Goal: Task Accomplishment & Management: Use online tool/utility

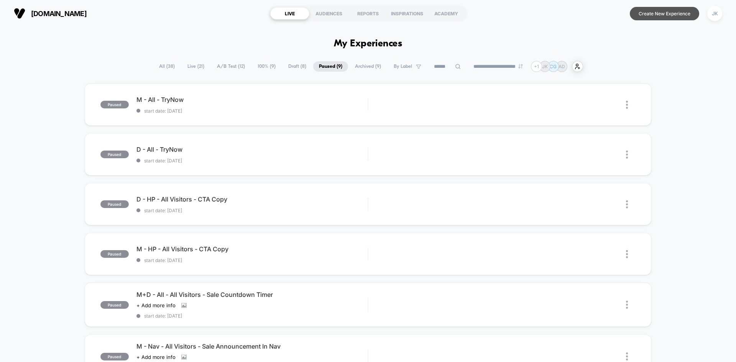
click at [673, 14] on button "Create New Experience" at bounding box center [664, 13] width 69 height 13
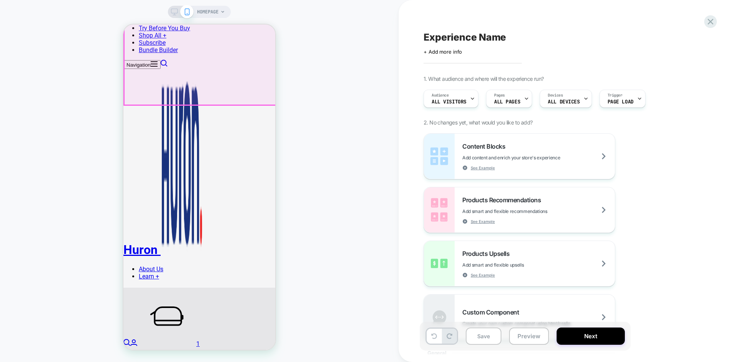
scroll to position [150, 0]
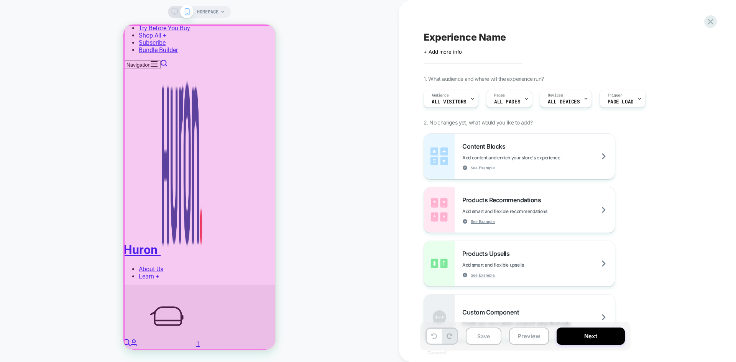
click at [268, 33] on div at bounding box center [200, 187] width 152 height 325
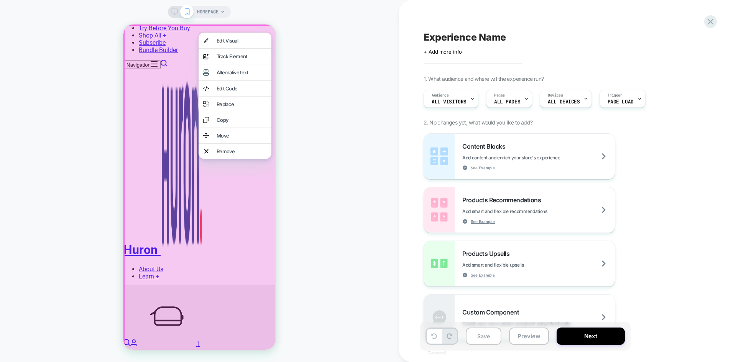
click at [324, 45] on div "HOMEPAGE" at bounding box center [199, 181] width 399 height 347
click at [330, 16] on div "HOMEPAGE" at bounding box center [199, 181] width 399 height 347
click at [321, 121] on div "HOMEPAGE" at bounding box center [199, 181] width 399 height 347
click at [252, 18] on div "HOMEPAGE" at bounding box center [199, 181] width 399 height 347
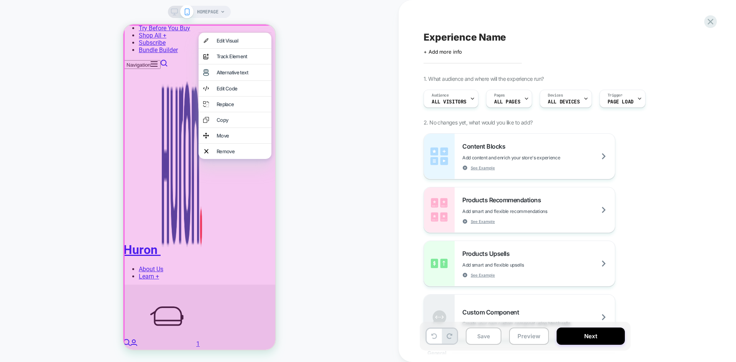
click at [275, 28] on div "HOMEPAGE" at bounding box center [199, 181] width 399 height 347
click at [259, 16] on div "HOMEPAGE" at bounding box center [199, 181] width 399 height 347
click at [368, 46] on div "HOMEPAGE" at bounding box center [199, 181] width 399 height 347
click at [339, 77] on div "HOMEPAGE" at bounding box center [199, 181] width 399 height 347
click at [123, 142] on div at bounding box center [199, 187] width 153 height 327
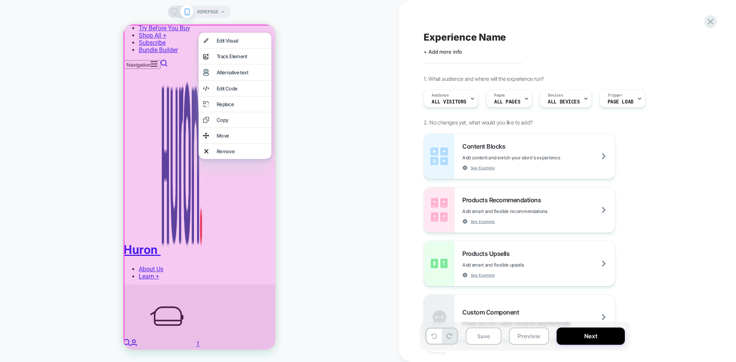
click at [36, 9] on div "HOMEPAGE" at bounding box center [199, 181] width 399 height 347
click at [395, 148] on div "HOMEPAGE" at bounding box center [199, 181] width 399 height 347
click at [436, 331] on button at bounding box center [434, 336] width 15 height 15
click at [451, 338] on icon at bounding box center [449, 336] width 6 height 6
click at [210, 15] on span "HOMEPAGE" at bounding box center [207, 12] width 21 height 12
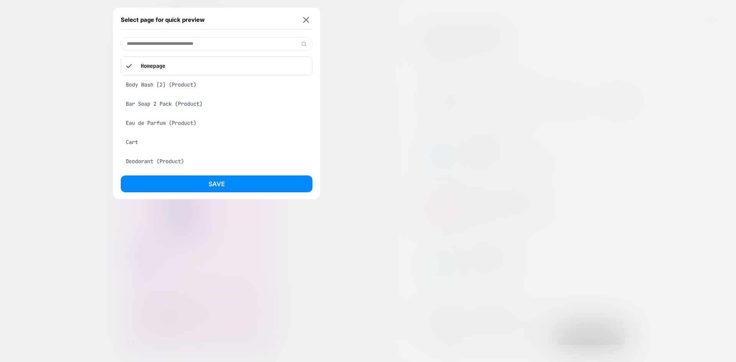
click at [205, 103] on div "Bar Soap 2 Pack (Product)" at bounding box center [217, 104] width 192 height 15
click at [195, 63] on div "Body Wash [2] (Product)" at bounding box center [217, 63] width 192 height 15
click at [181, 138] on div "Deodorant (Product)" at bounding box center [217, 140] width 192 height 15
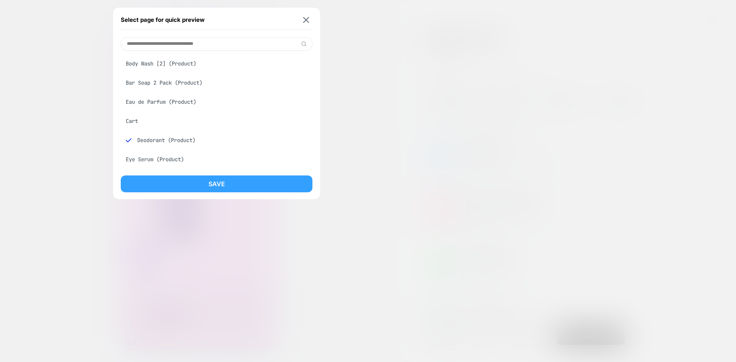
click at [205, 187] on button "Save" at bounding box center [217, 184] width 192 height 17
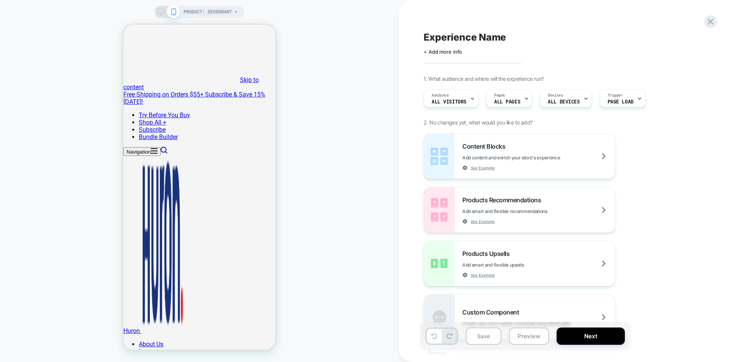
scroll to position [0, 0]
click at [568, 101] on span "ALL DEVICES" at bounding box center [564, 101] width 32 height 5
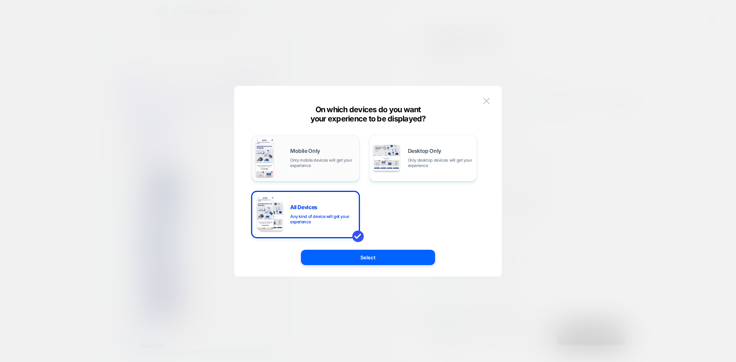
click at [332, 158] on span "Only mobile devices will get your experience" at bounding box center [322, 163] width 65 height 11
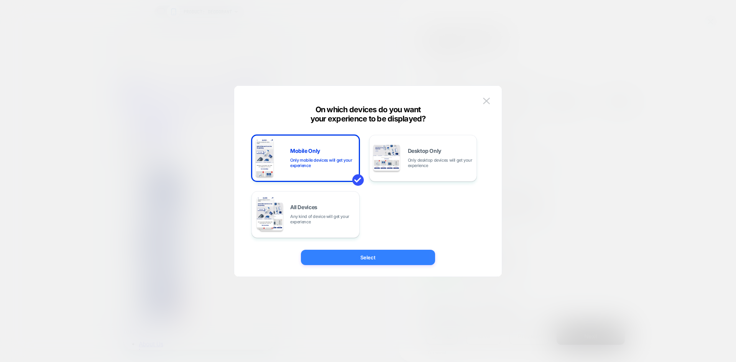
click at [374, 264] on button "Select" at bounding box center [368, 257] width 134 height 15
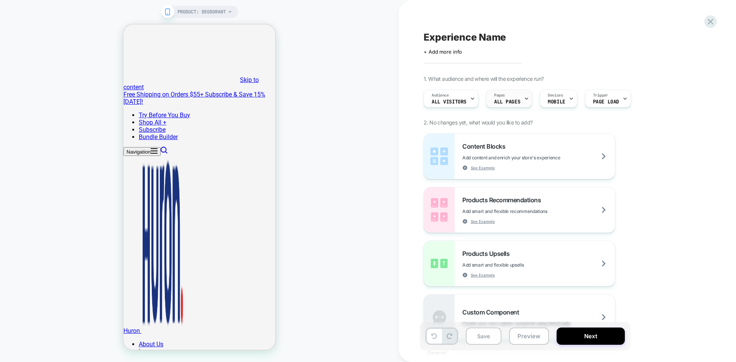
click at [517, 95] on div "Pages ALL PAGES" at bounding box center [506, 98] width 41 height 17
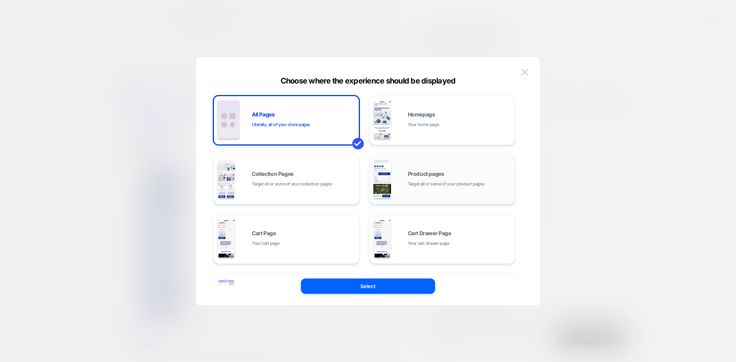
click at [462, 165] on div "Product pages Target all or some of your product pages" at bounding box center [442, 180] width 138 height 42
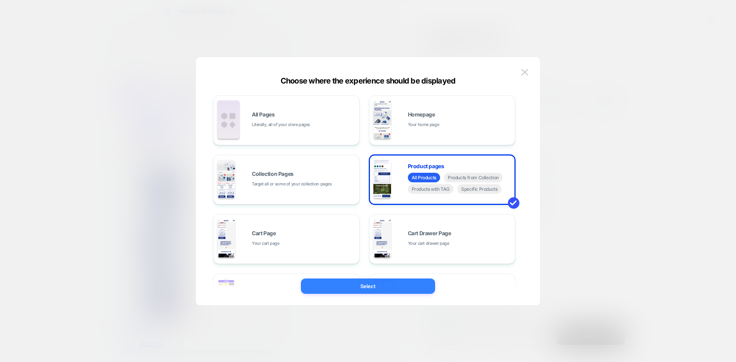
click at [386, 290] on button "Select" at bounding box center [368, 286] width 134 height 15
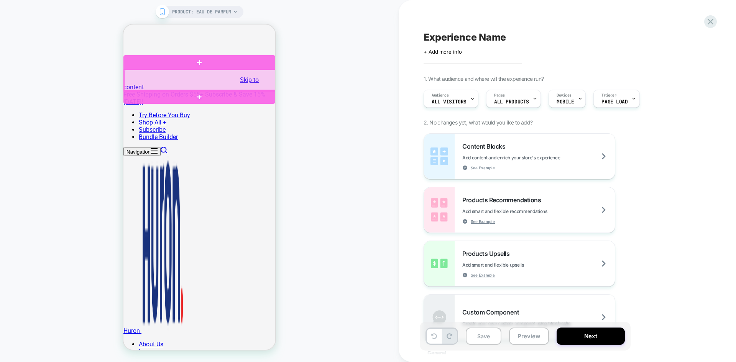
click at [274, 77] on div at bounding box center [200, 80] width 152 height 21
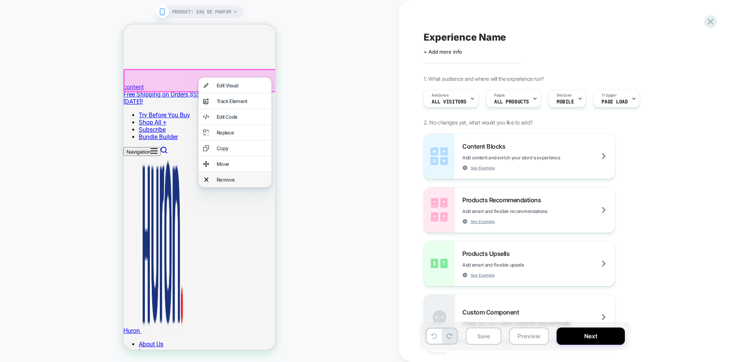
click at [238, 183] on div "Remove" at bounding box center [242, 180] width 50 height 6
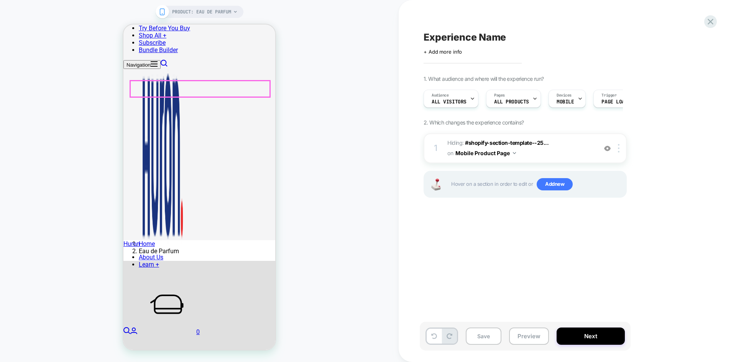
scroll to position [195, 0]
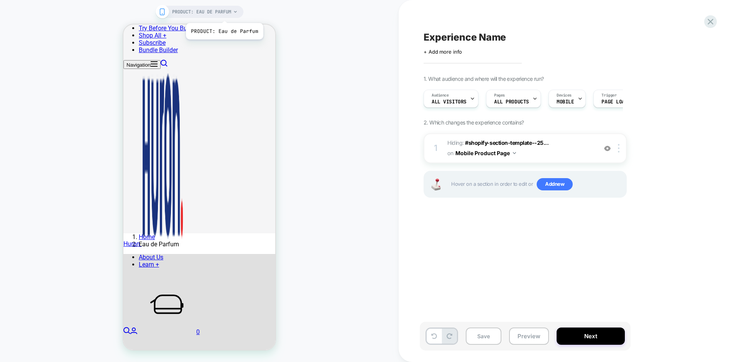
click at [224, 13] on span "PRODUCT: Eau de Parfum" at bounding box center [201, 12] width 59 height 12
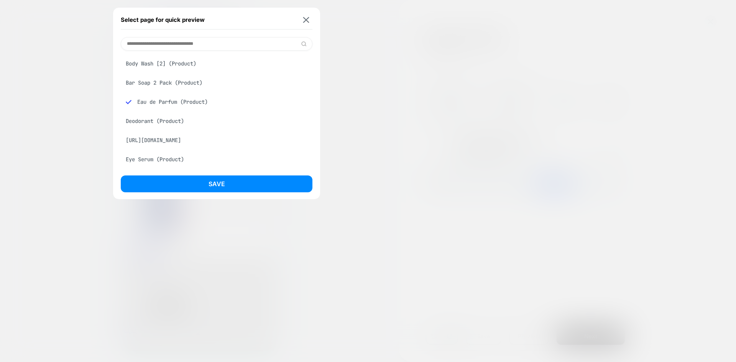
click at [194, 82] on div "Bar Soap 2 Pack (Product)" at bounding box center [217, 82] width 192 height 15
click at [176, 119] on div "Deodorant (Product)" at bounding box center [217, 121] width 192 height 15
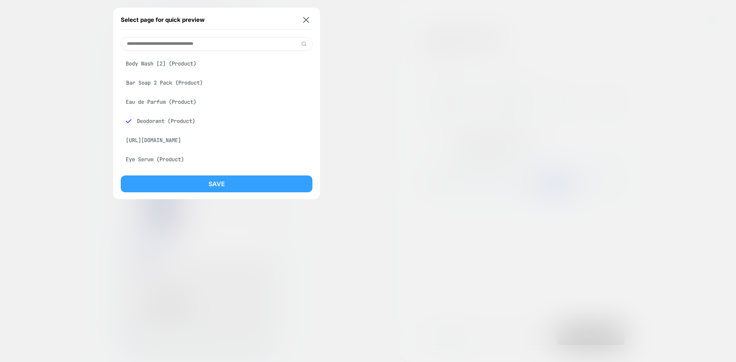
click at [196, 186] on button "Save" at bounding box center [217, 184] width 192 height 17
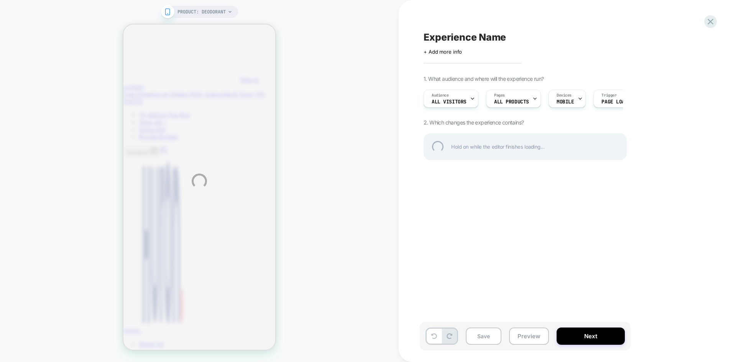
scroll to position [0, 0]
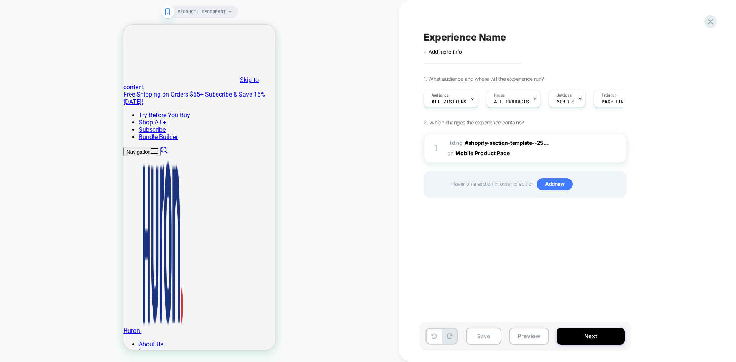
type input "*"
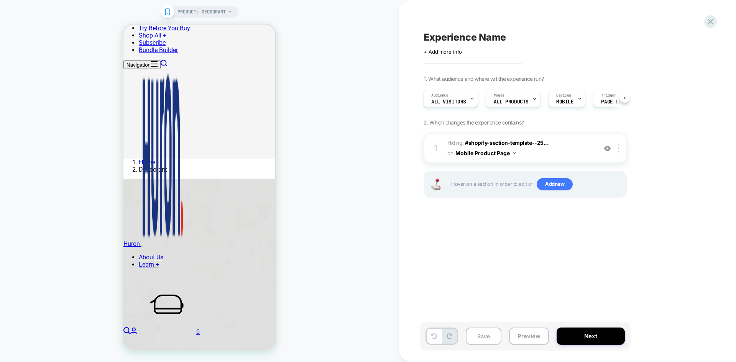
scroll to position [271, 0]
click at [548, 182] on span "Add new" at bounding box center [555, 184] width 36 height 12
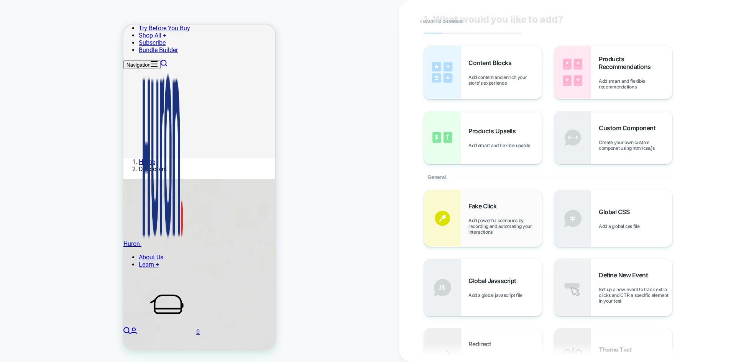
scroll to position [18, 0]
click at [492, 226] on span "Add powerful scenarios by recording and automating your interactions" at bounding box center [505, 225] width 74 height 17
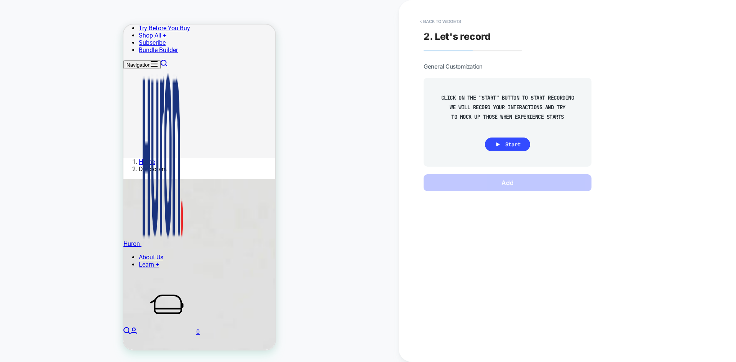
click at [243, 237] on div at bounding box center [199, 230] width 139 height 32
click at [512, 147] on span "Start" at bounding box center [512, 144] width 15 height 7
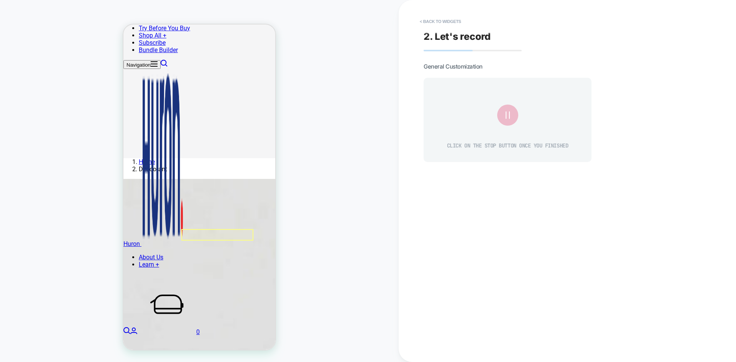
click at [505, 116] on icon at bounding box center [507, 114] width 13 height 13
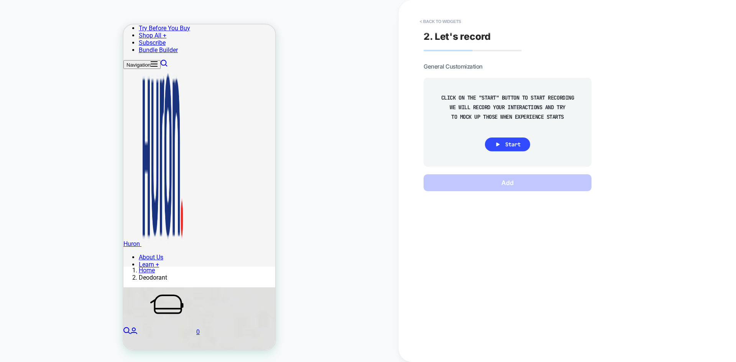
scroll to position [162, 0]
click at [444, 21] on button "< Back to widgets" at bounding box center [440, 21] width 49 height 12
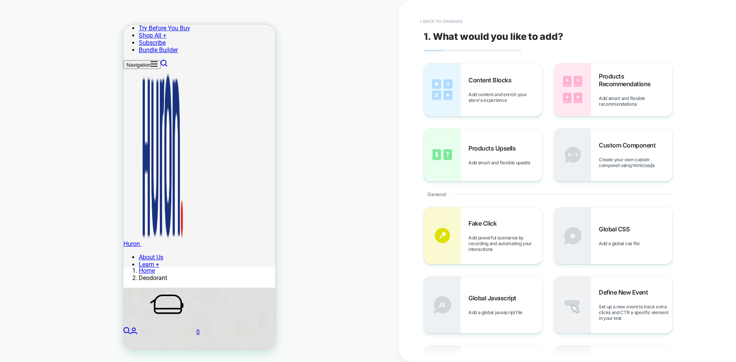
click at [431, 21] on button "< Back to changes" at bounding box center [441, 21] width 51 height 12
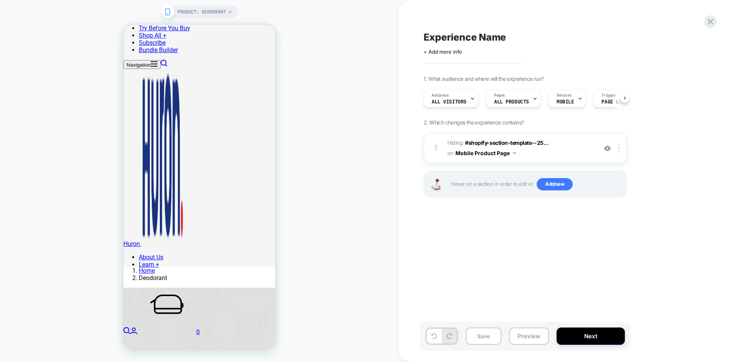
scroll to position [0, 0]
click at [713, 23] on icon at bounding box center [710, 21] width 10 height 10
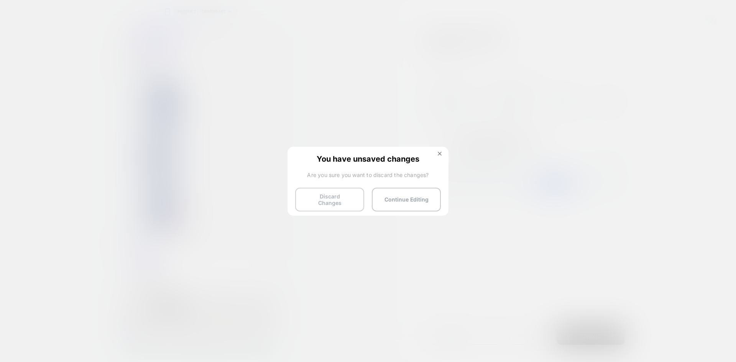
click at [337, 207] on button "Discard Changes" at bounding box center [329, 200] width 69 height 24
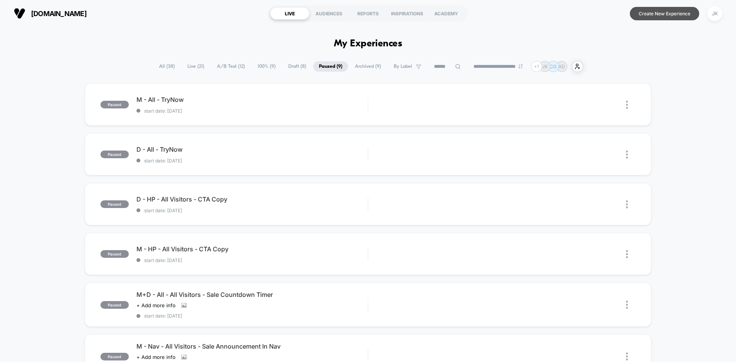
click at [666, 14] on button "Create New Experience" at bounding box center [664, 13] width 69 height 13
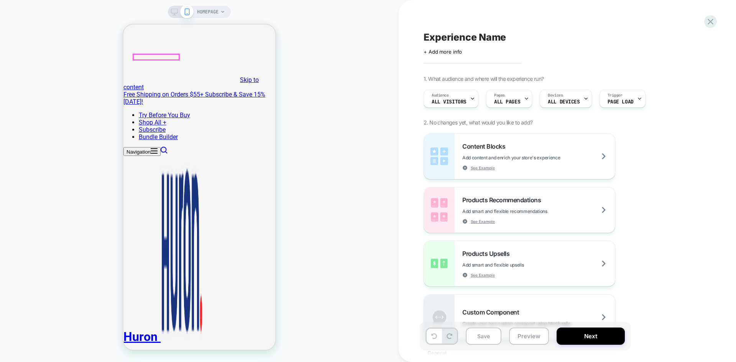
click at [138, 147] on button "Navigation" at bounding box center [141, 151] width 37 height 9
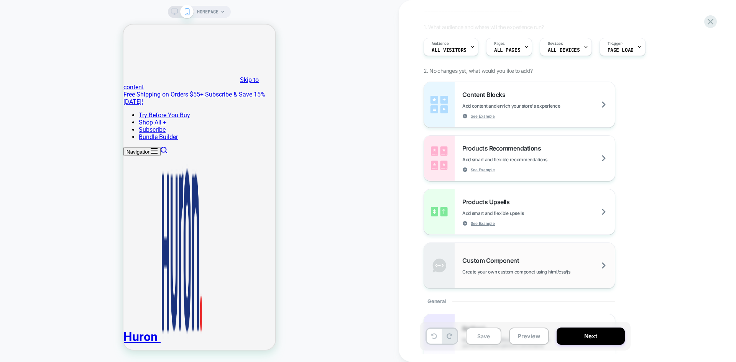
scroll to position [204, 0]
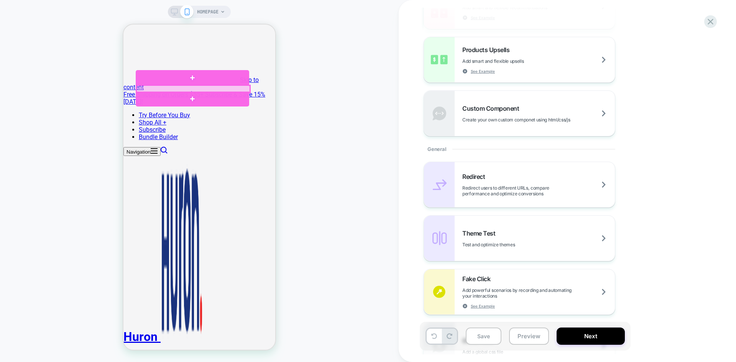
click at [155, 89] on div at bounding box center [192, 88] width 113 height 7
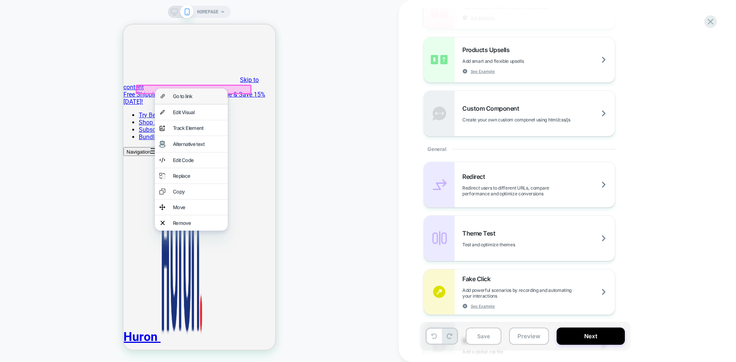
click at [171, 98] on div "Go to link" at bounding box center [191, 96] width 73 height 15
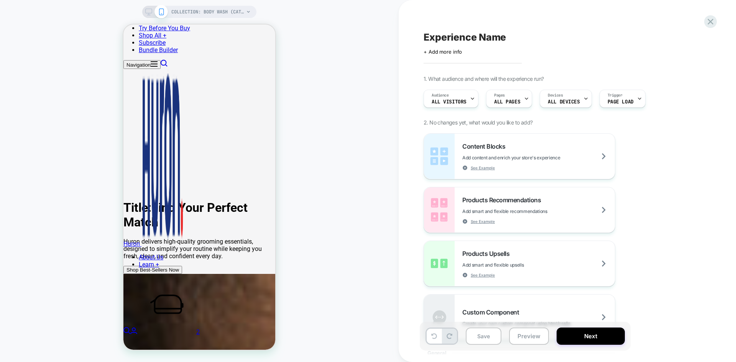
scroll to position [0, 0]
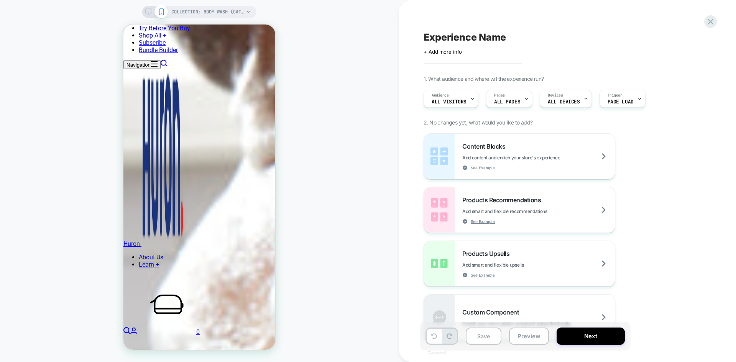
scroll to position [649, 0]
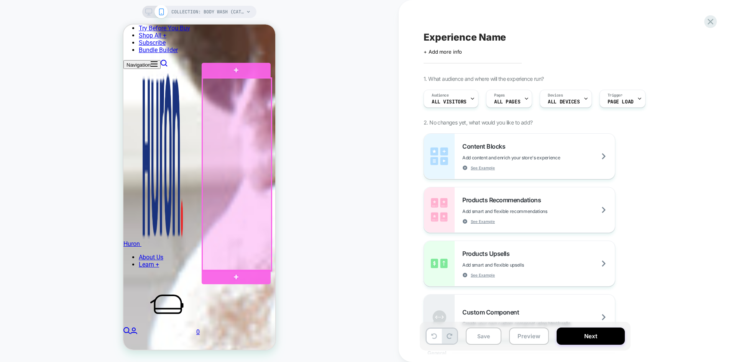
click at [268, 148] on div at bounding box center [236, 174] width 69 height 193
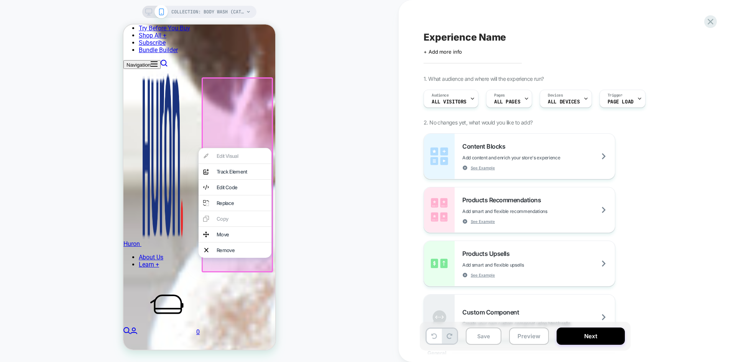
click at [320, 123] on div "COLLECTION: Body Wash (Category) COLLECTION: Body Wash (Category)" at bounding box center [199, 181] width 399 height 347
click at [310, 197] on div "COLLECTION: Body Wash (Category) COLLECTION: Body Wash (Category)" at bounding box center [199, 181] width 399 height 347
click at [334, 136] on div "COLLECTION: Body Wash (Category) COLLECTION: Body Wash (Category)" at bounding box center [199, 181] width 399 height 347
click at [223, 144] on div at bounding box center [237, 174] width 71 height 195
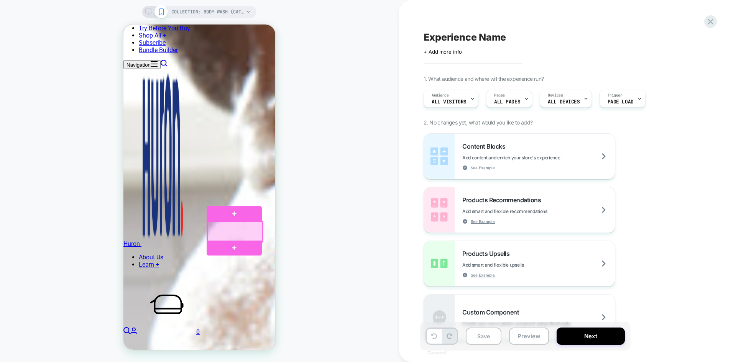
click at [248, 232] on div at bounding box center [234, 232] width 55 height 20
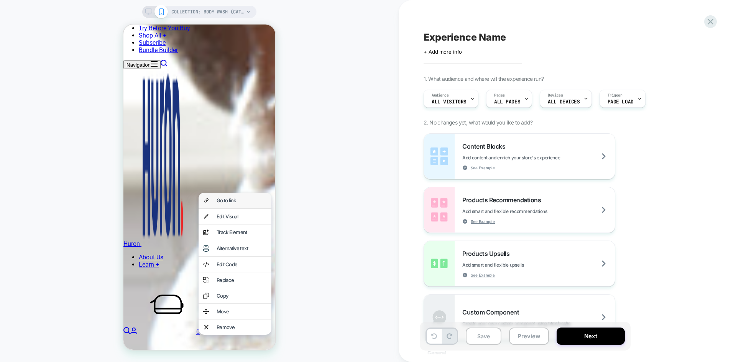
click at [256, 198] on div "Go to link" at bounding box center [242, 200] width 50 height 6
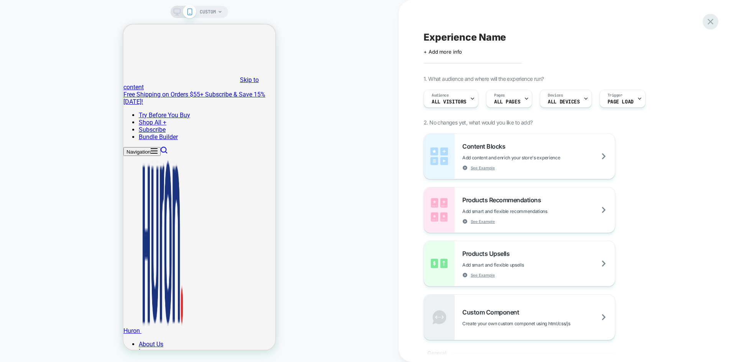
click at [705, 24] on icon at bounding box center [710, 21] width 10 height 10
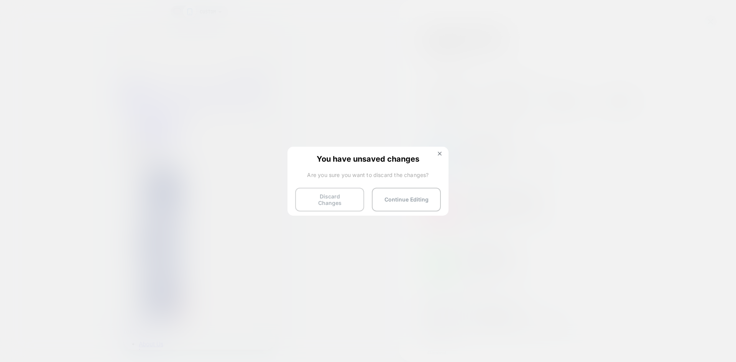
click at [346, 196] on button "Discard Changes" at bounding box center [329, 200] width 69 height 24
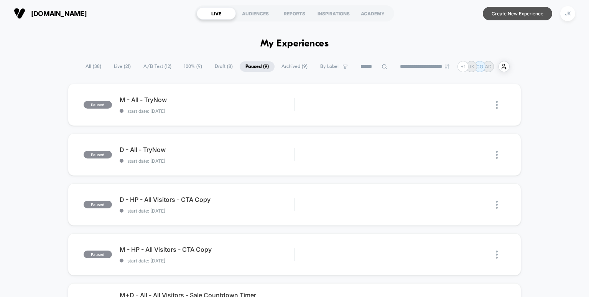
click at [504, 13] on button "Create New Experience" at bounding box center [516, 13] width 69 height 13
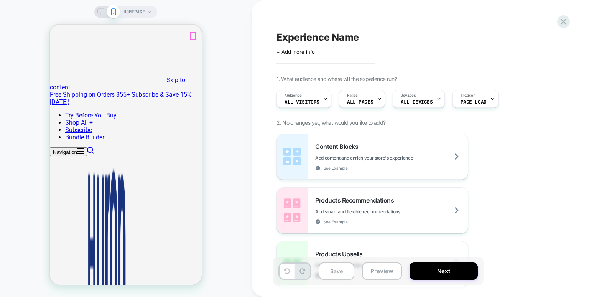
click at [147, 10] on icon at bounding box center [149, 12] width 5 height 5
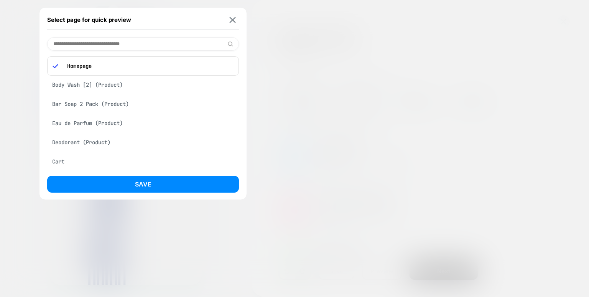
click at [111, 104] on div "Bar Soap 2 Pack (Product)" at bounding box center [143, 104] width 192 height 15
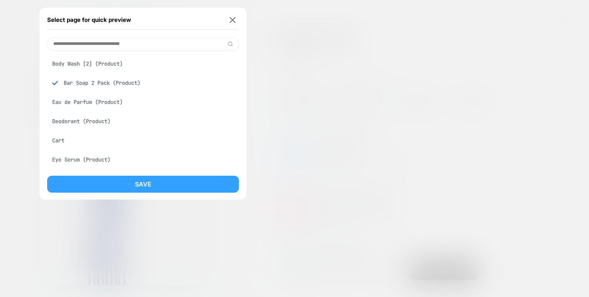
click at [154, 187] on button "Save" at bounding box center [143, 184] width 192 height 17
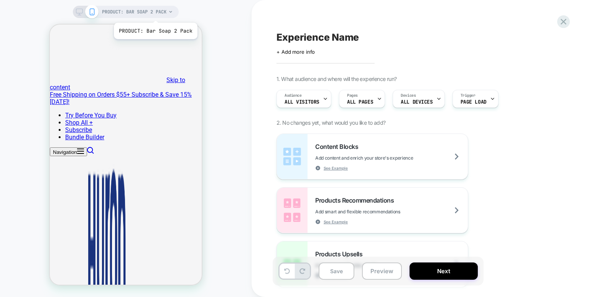
click at [154, 13] on span "PRODUCT: Bar Soap 2 Pack" at bounding box center [134, 12] width 64 height 12
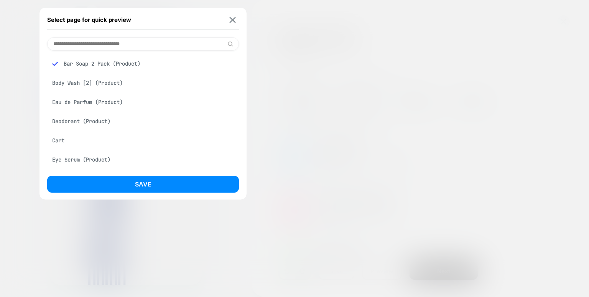
click at [112, 82] on div "Body Wash [2] (Product)" at bounding box center [143, 82] width 192 height 15
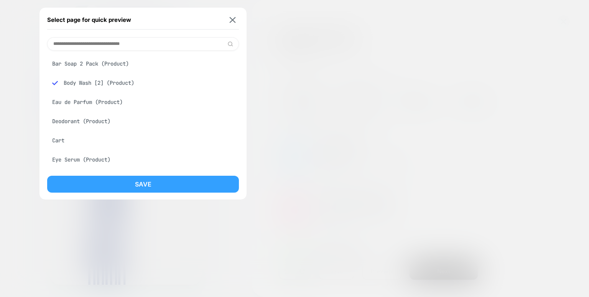
click at [146, 180] on button "Save" at bounding box center [143, 184] width 192 height 17
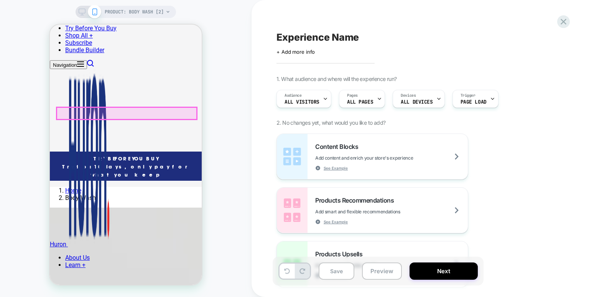
scroll to position [265, 0]
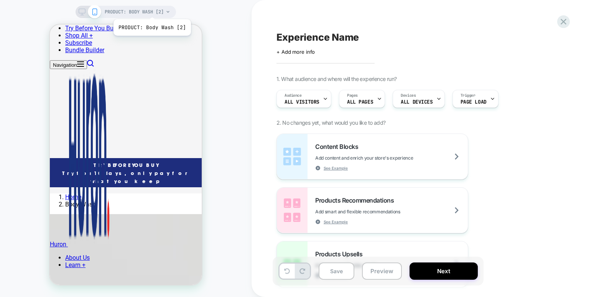
click at [151, 10] on span "PRODUCT: Body Wash [2]" at bounding box center [134, 12] width 59 height 12
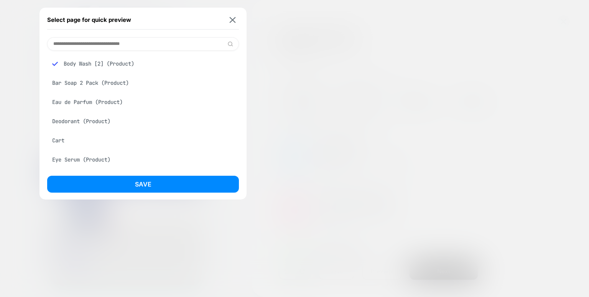
click at [113, 100] on div "Eau de Parfum (Product)" at bounding box center [143, 102] width 192 height 15
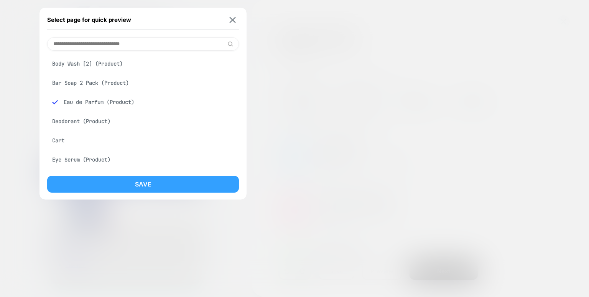
click at [152, 184] on button "Save" at bounding box center [143, 184] width 192 height 17
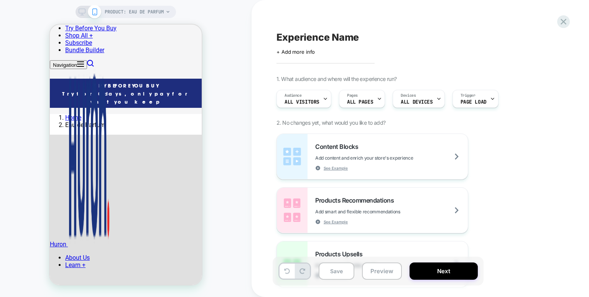
scroll to position [342, 0]
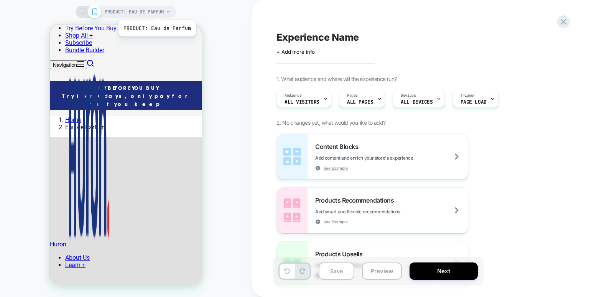
click at [156, 10] on span "PRODUCT: Eau de Parfum" at bounding box center [134, 12] width 59 height 12
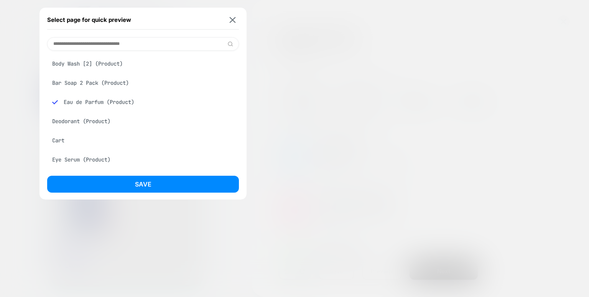
click at [100, 117] on div "Deodorant (Product)" at bounding box center [143, 121] width 192 height 15
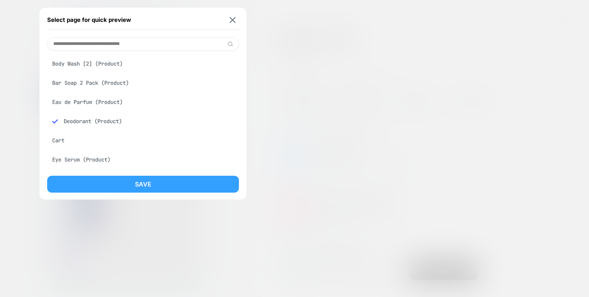
click at [150, 185] on button "Save" at bounding box center [143, 184] width 192 height 17
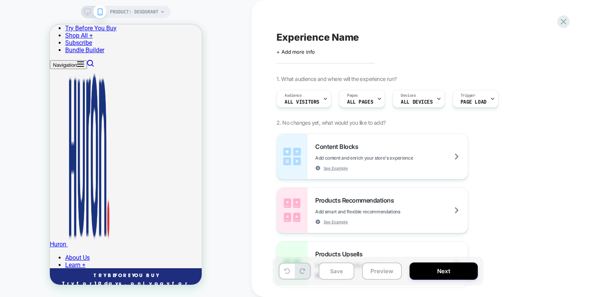
scroll to position [0, 0]
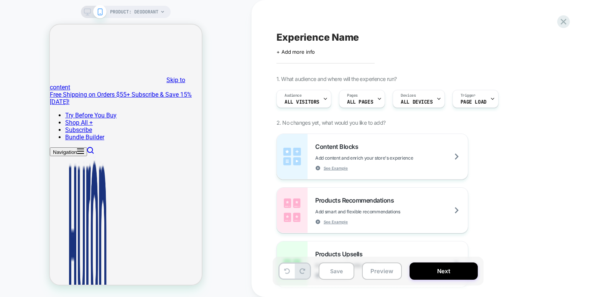
click at [156, 8] on span "PRODUCT: Deodorant" at bounding box center [134, 12] width 48 height 12
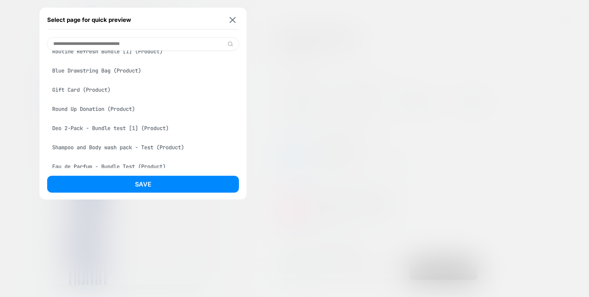
scroll to position [1160, 0]
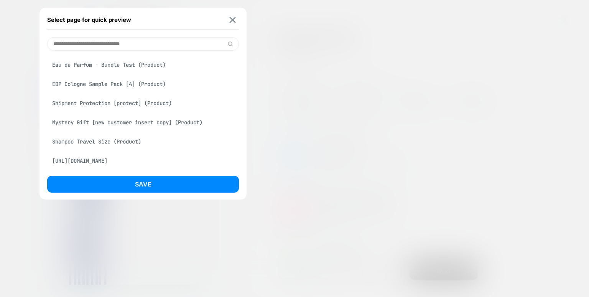
click at [102, 156] on div "[URL][DOMAIN_NAME]" at bounding box center [143, 160] width 192 height 15
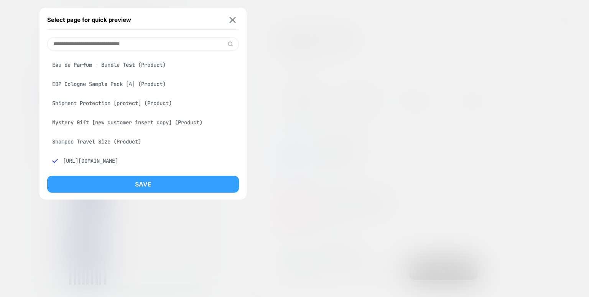
click at [137, 184] on button "Save" at bounding box center [143, 184] width 192 height 17
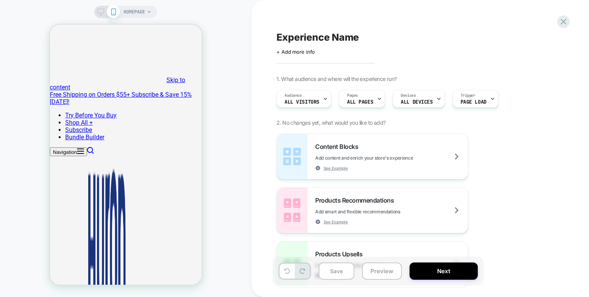
scroll to position [0, 0]
click at [144, 16] on span "HOMEPAGE" at bounding box center [133, 12] width 21 height 12
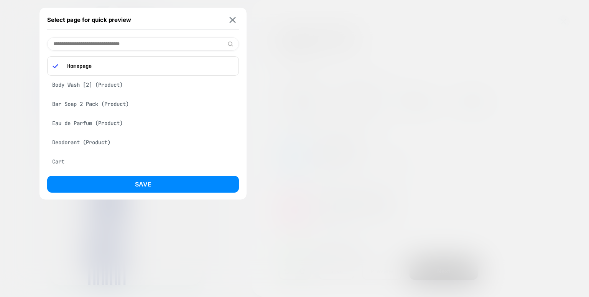
click at [119, 86] on div "Body Wash [2] (Product)" at bounding box center [143, 84] width 192 height 15
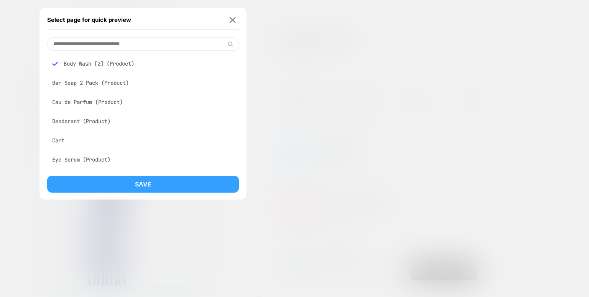
click at [133, 183] on button "Save" at bounding box center [143, 184] width 192 height 17
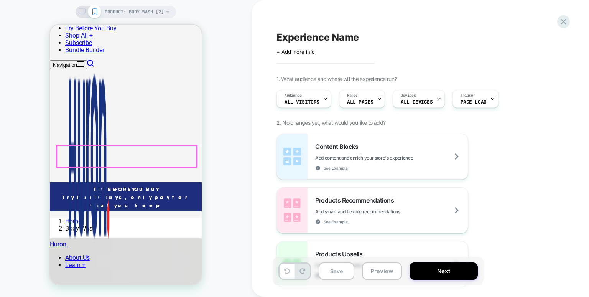
scroll to position [239, 0]
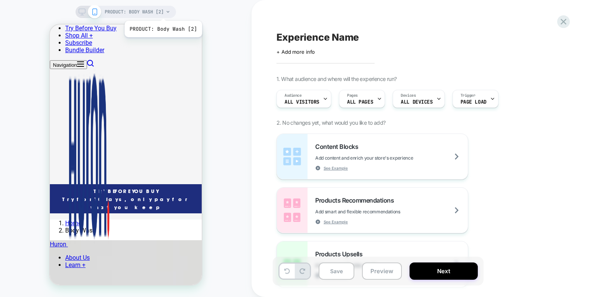
click at [162, 11] on span "PRODUCT: Body Wash [2]" at bounding box center [134, 12] width 59 height 12
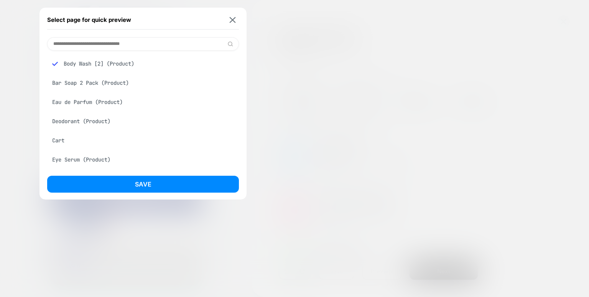
click at [115, 82] on div "Bar Soap 2 Pack (Product)" at bounding box center [143, 82] width 192 height 15
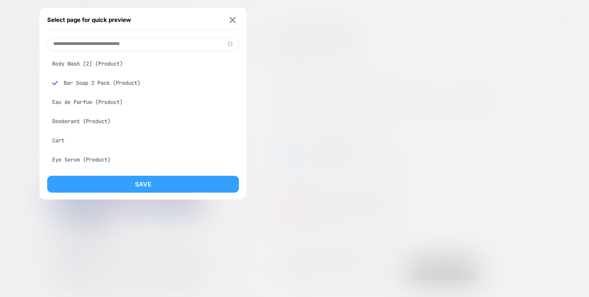
click at [134, 179] on button "Save" at bounding box center [143, 184] width 192 height 17
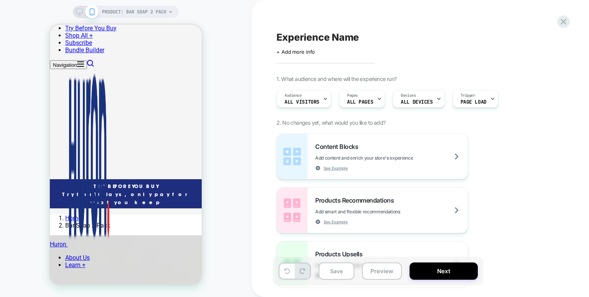
scroll to position [248, 0]
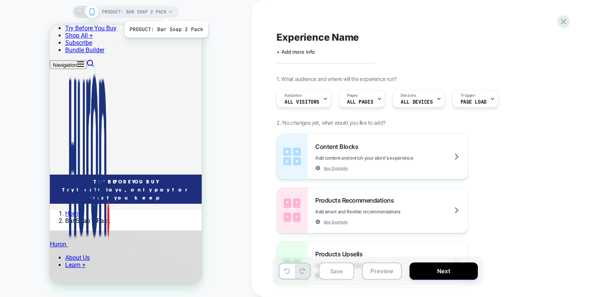
click at [165, 12] on span "PRODUCT: Bar Soap 2 Pack" at bounding box center [134, 12] width 64 height 12
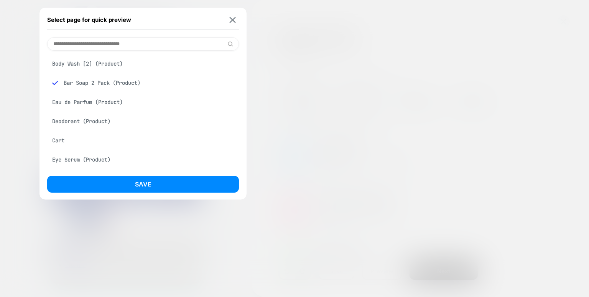
click at [105, 103] on div "Eau de Parfum (Product)" at bounding box center [143, 102] width 192 height 15
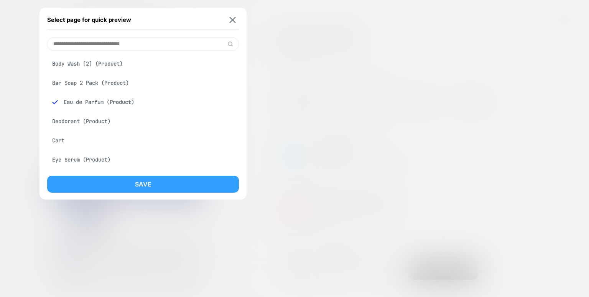
click at [139, 180] on button "Save" at bounding box center [143, 184] width 192 height 17
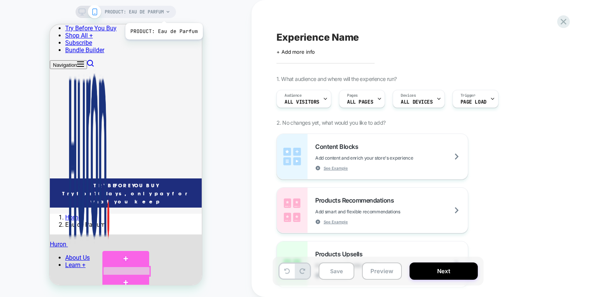
scroll to position [244, 0]
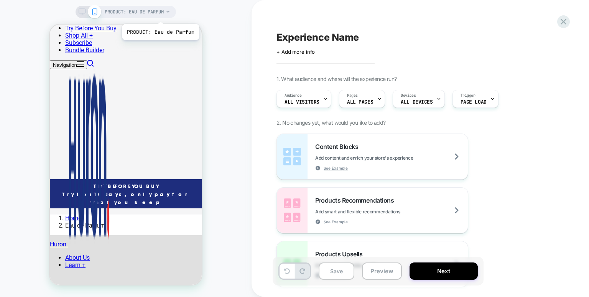
click at [160, 14] on span "PRODUCT: Eau de Parfum" at bounding box center [134, 12] width 59 height 12
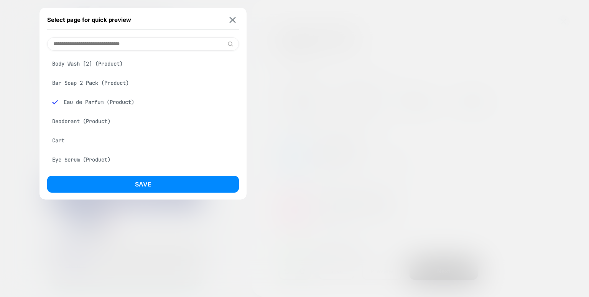
click at [101, 120] on div "Deodorant (Product)" at bounding box center [143, 121] width 192 height 15
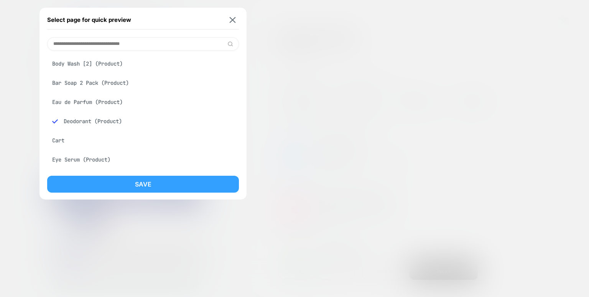
click at [143, 179] on button "Save" at bounding box center [143, 184] width 192 height 17
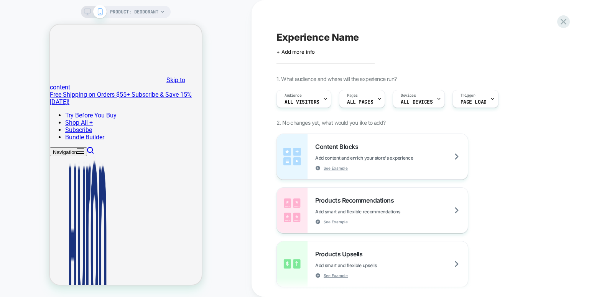
click at [121, 13] on span "PRODUCT: Deodorant" at bounding box center [134, 12] width 48 height 12
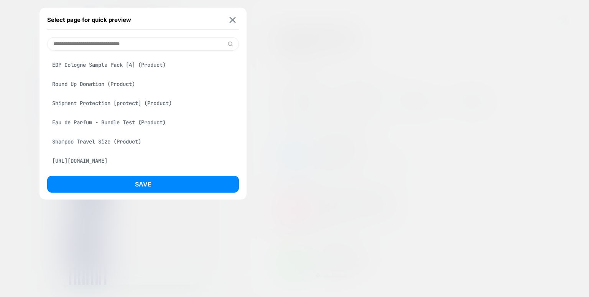
click at [107, 160] on div "https://usehuron.com/" at bounding box center [143, 160] width 192 height 15
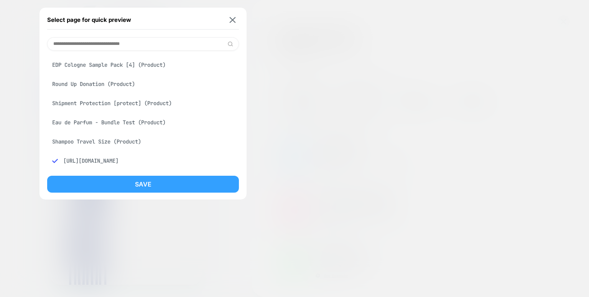
click at [124, 183] on button "Save" at bounding box center [143, 184] width 192 height 17
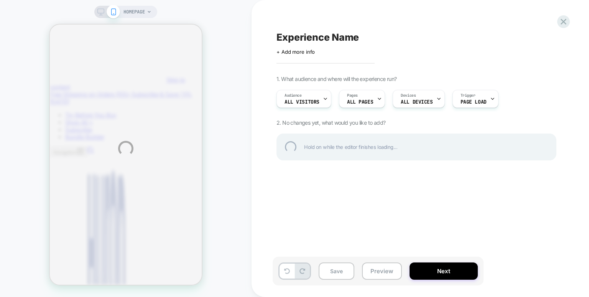
scroll to position [0, 0]
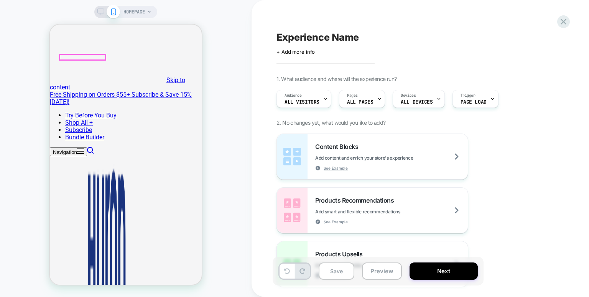
click at [63, 147] on button "Navigation" at bounding box center [68, 151] width 37 height 9
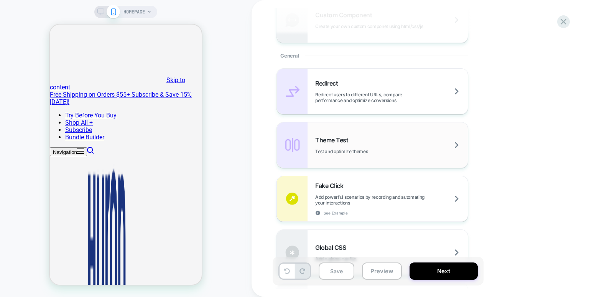
scroll to position [299, 0]
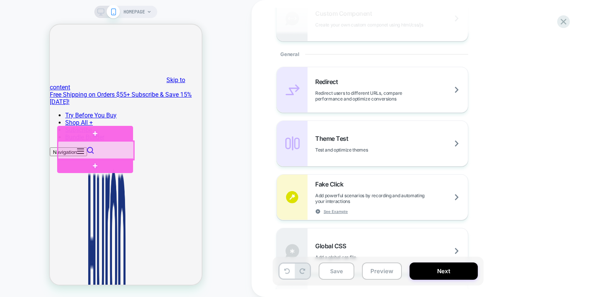
click at [115, 150] on div at bounding box center [96, 150] width 76 height 18
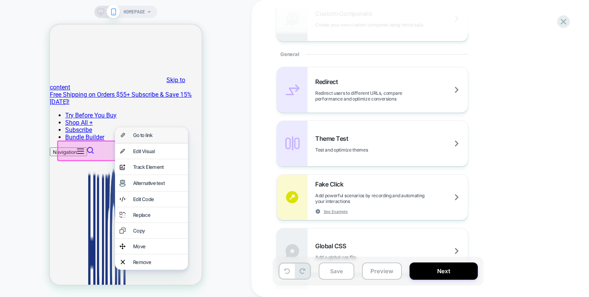
click at [145, 132] on div "Go to link" at bounding box center [158, 135] width 50 height 6
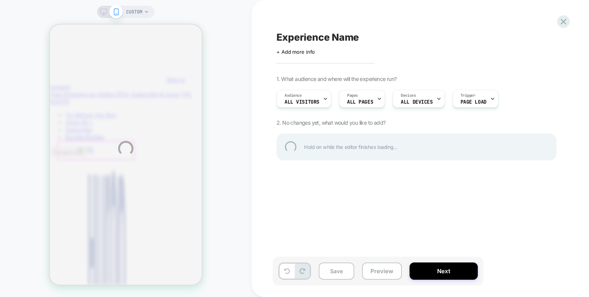
scroll to position [0, 0]
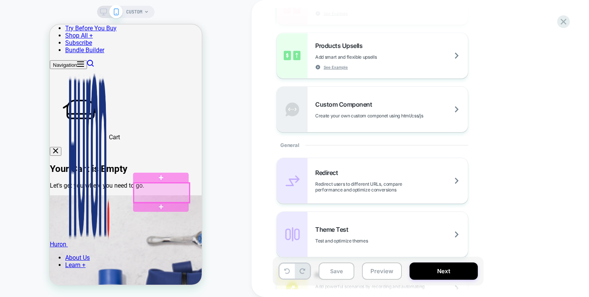
drag, startPoint x: 253, startPoint y: 182, endPoint x: 175, endPoint y: 189, distance: 78.5
click at [175, 189] on div at bounding box center [161, 193] width 55 height 20
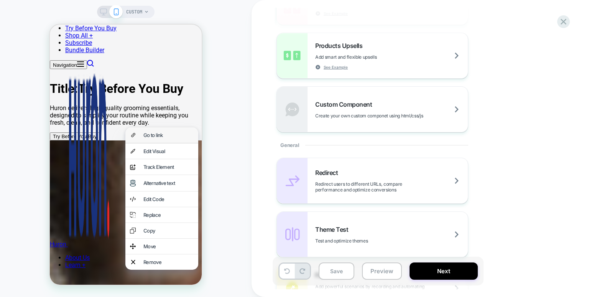
click at [161, 135] on div "Go to link" at bounding box center [168, 135] width 50 height 6
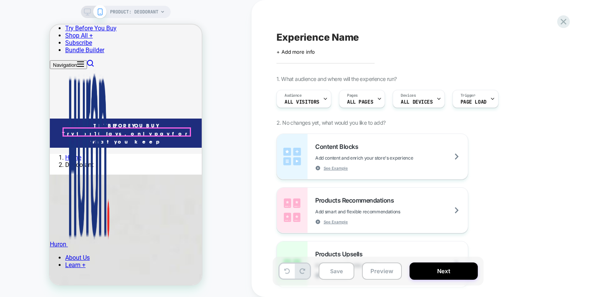
scroll to position [397, 0]
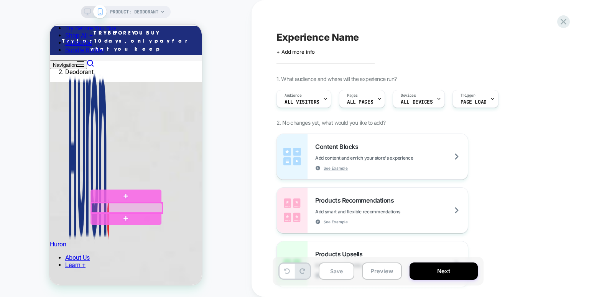
click at [134, 207] on div at bounding box center [126, 208] width 71 height 10
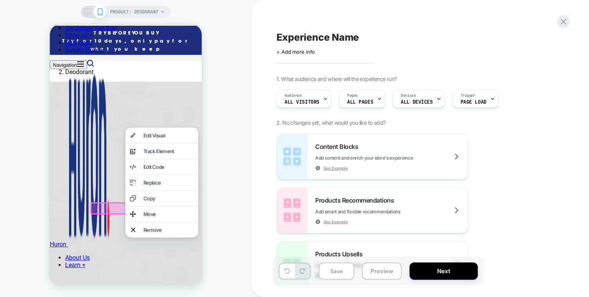
click at [223, 190] on div "PRODUCT: Deodorant" at bounding box center [125, 148] width 251 height 281
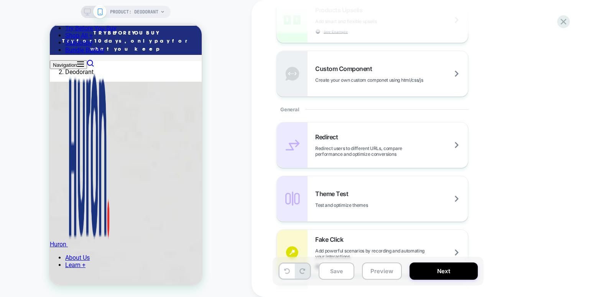
scroll to position [244, 0]
click at [333, 248] on span "Add powerful scenarios by recording and automating your interactions" at bounding box center [391, 253] width 153 height 11
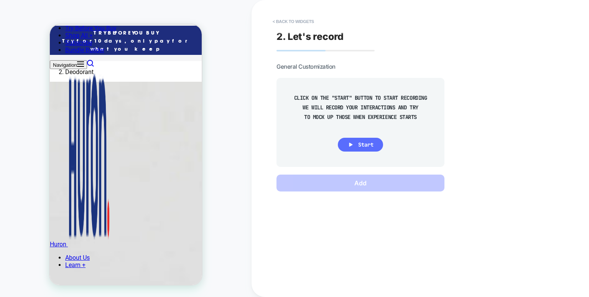
click at [355, 141] on button "Start" at bounding box center [360, 145] width 45 height 14
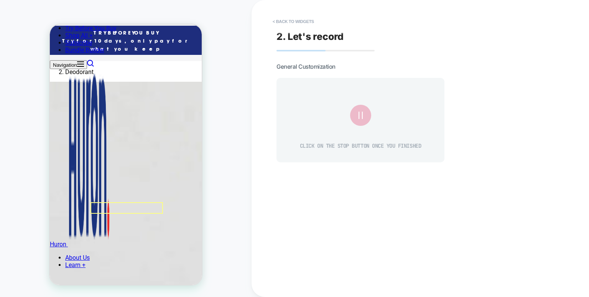
click at [363, 114] on icon at bounding box center [360, 115] width 13 height 13
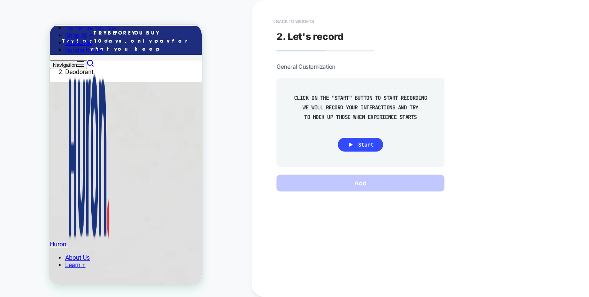
click at [290, 25] on button "< Back to widgets" at bounding box center [293, 21] width 49 height 12
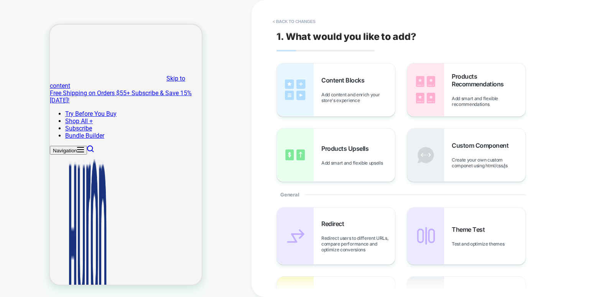
scroll to position [0, 0]
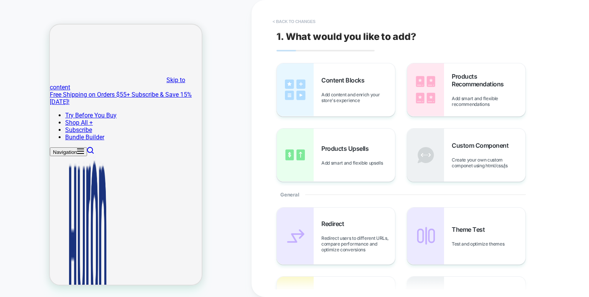
click at [284, 21] on button "< Back to changes" at bounding box center [294, 21] width 51 height 12
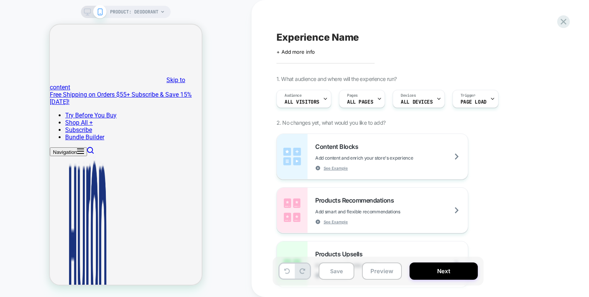
click at [131, 17] on span "PRODUCT: Deodorant" at bounding box center [134, 12] width 48 height 12
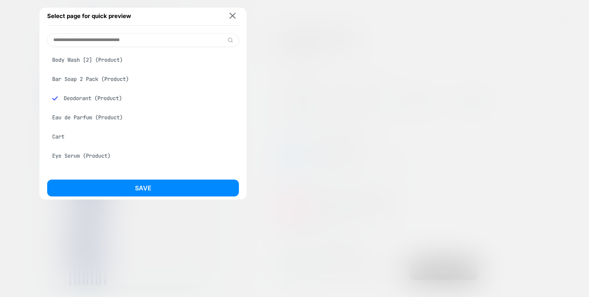
click at [24, 64] on div at bounding box center [294, 148] width 589 height 297
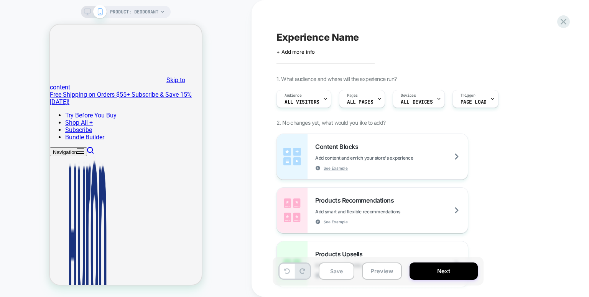
click at [89, 10] on icon at bounding box center [87, 11] width 7 height 7
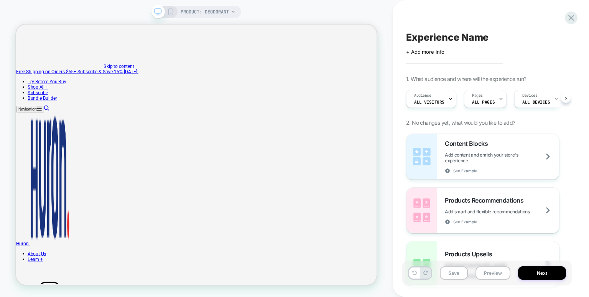
type input "*"
click at [226, 7] on span "PRODUCT: Deodorant" at bounding box center [205, 12] width 48 height 12
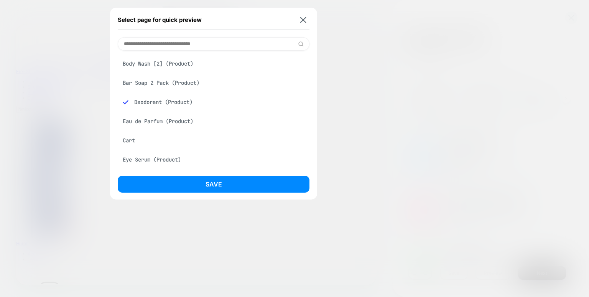
click at [173, 78] on div "Bar Soap 2 Pack (Product)" at bounding box center [214, 82] width 192 height 15
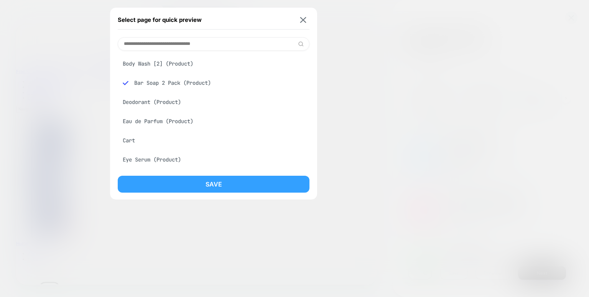
click at [209, 183] on button "Save" at bounding box center [214, 184] width 192 height 17
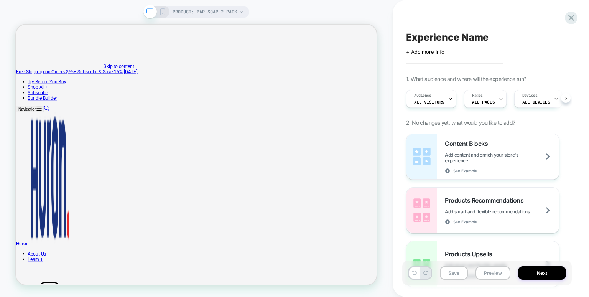
scroll to position [0, 0]
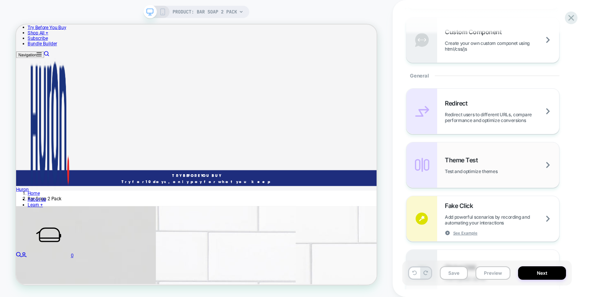
scroll to position [278, 0]
click at [456, 210] on div "Fake Click Add powerful scenarios by recording and automating your interactions…" at bounding box center [502, 218] width 114 height 34
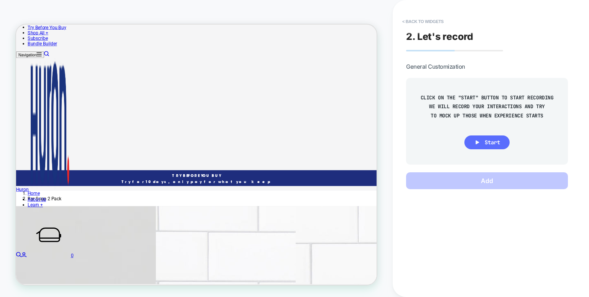
click at [471, 141] on button "Start" at bounding box center [486, 142] width 45 height 14
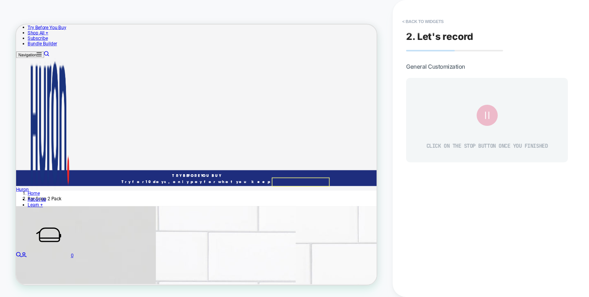
click at [488, 112] on icon at bounding box center [487, 115] width 4 height 7
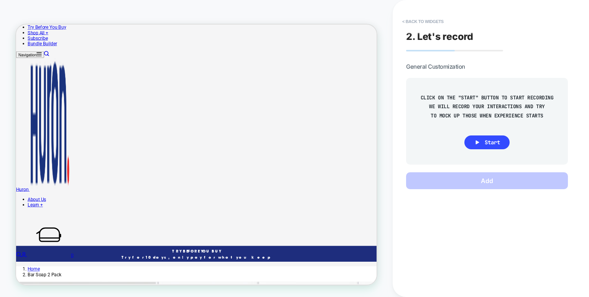
scroll to position [69, 0]
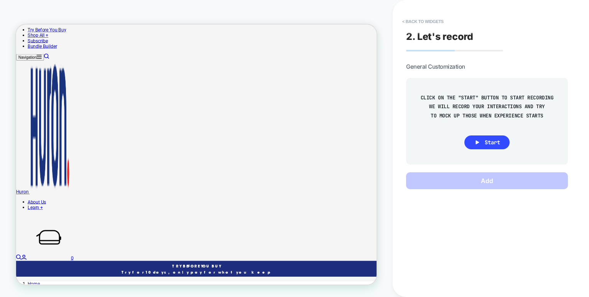
click at [487, 30] on div at bounding box center [256, 198] width 481 height 346
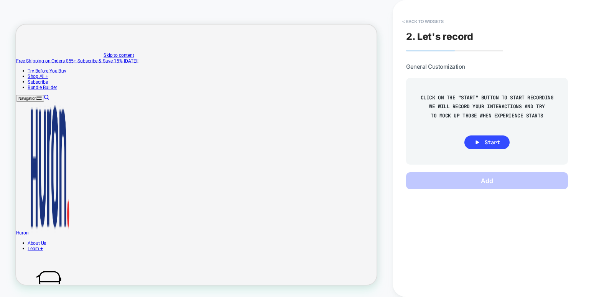
scroll to position [0, 0]
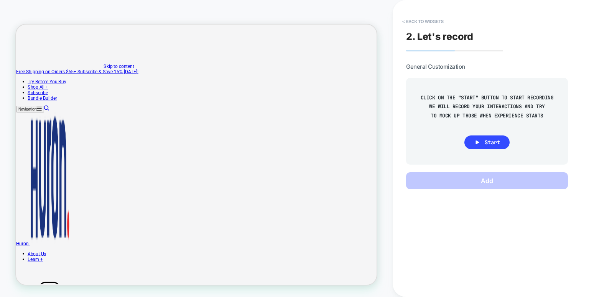
click at [319, 11] on div "PRODUCT: Bar Soap 2 Pack PRODUCT: Bar Soap 2 Pack" at bounding box center [196, 148] width 392 height 281
click at [410, 23] on button "< Back to widgets" at bounding box center [422, 21] width 49 height 12
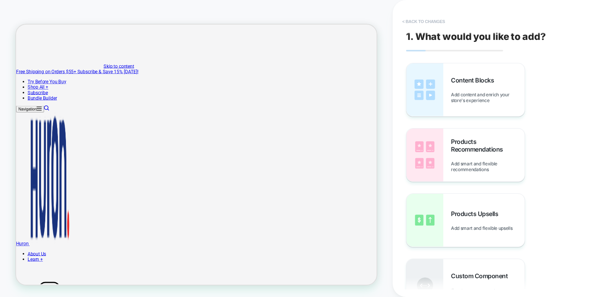
click at [423, 20] on button "< Back to changes" at bounding box center [423, 21] width 51 height 12
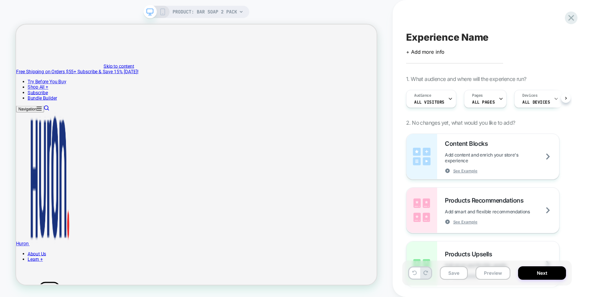
click at [239, 11] on div "PRODUCT: Bar Soap 2 Pack" at bounding box center [207, 12] width 71 height 12
click at [210, 10] on span "PRODUCT: Bar Soap 2 Pack" at bounding box center [204, 12] width 64 height 12
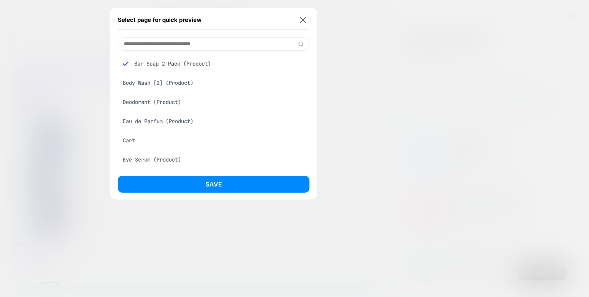
click at [163, 123] on div "Eau de Parfum (Product)" at bounding box center [214, 121] width 192 height 15
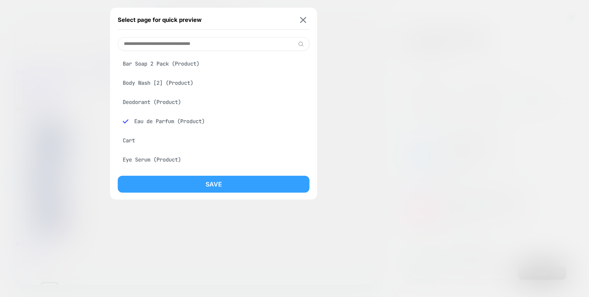
click at [179, 181] on button "Save" at bounding box center [214, 184] width 192 height 17
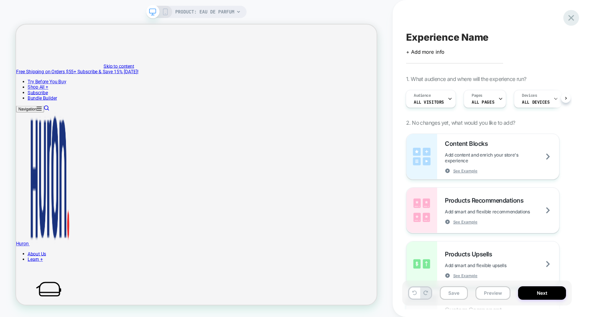
click at [572, 17] on icon at bounding box center [571, 18] width 6 height 6
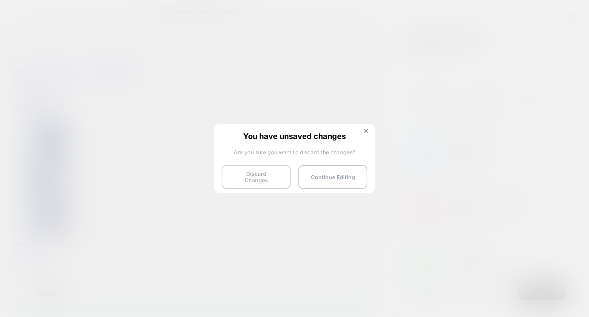
click at [264, 178] on button "Discard Changes" at bounding box center [256, 177] width 69 height 24
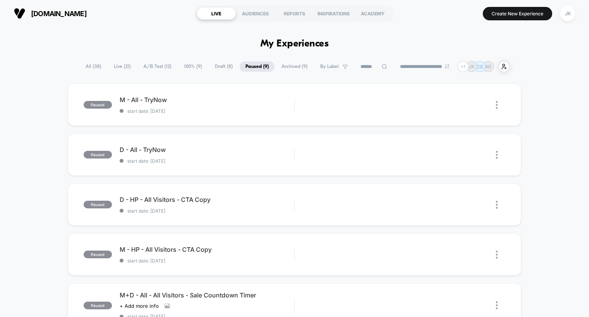
click at [151, 70] on span "A/B Test ( 12 )" at bounding box center [157, 66] width 39 height 10
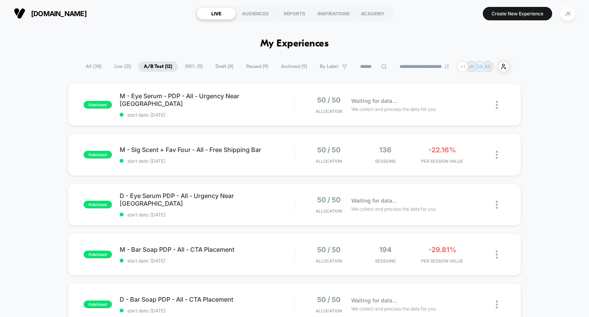
click at [183, 67] on span "100% ( 9 )" at bounding box center [194, 66] width 30 height 10
